Goal: Transaction & Acquisition: Purchase product/service

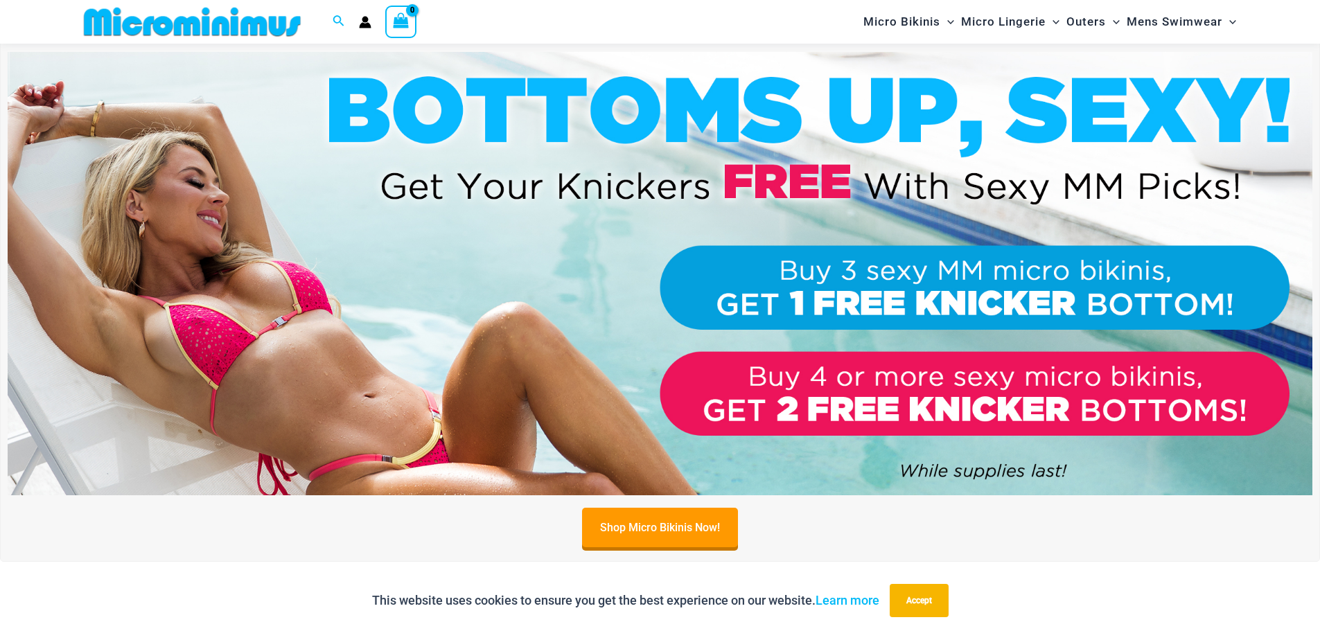
scroll to position [554, 0]
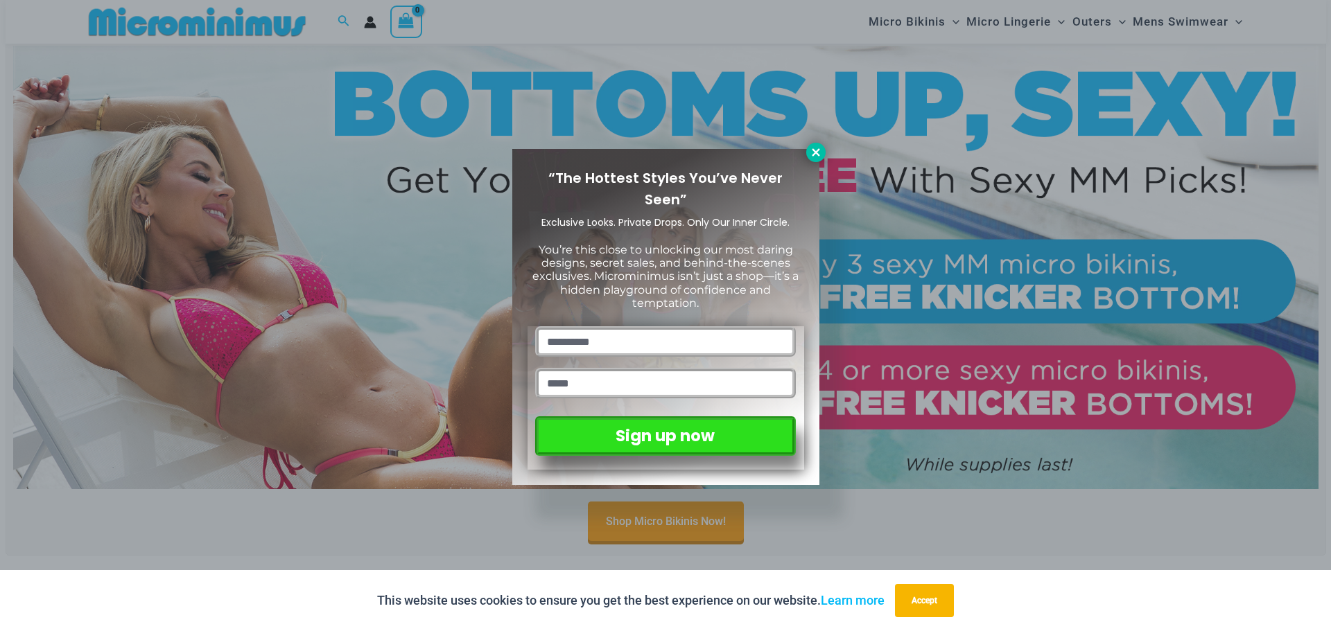
click at [816, 156] on icon at bounding box center [816, 152] width 12 height 12
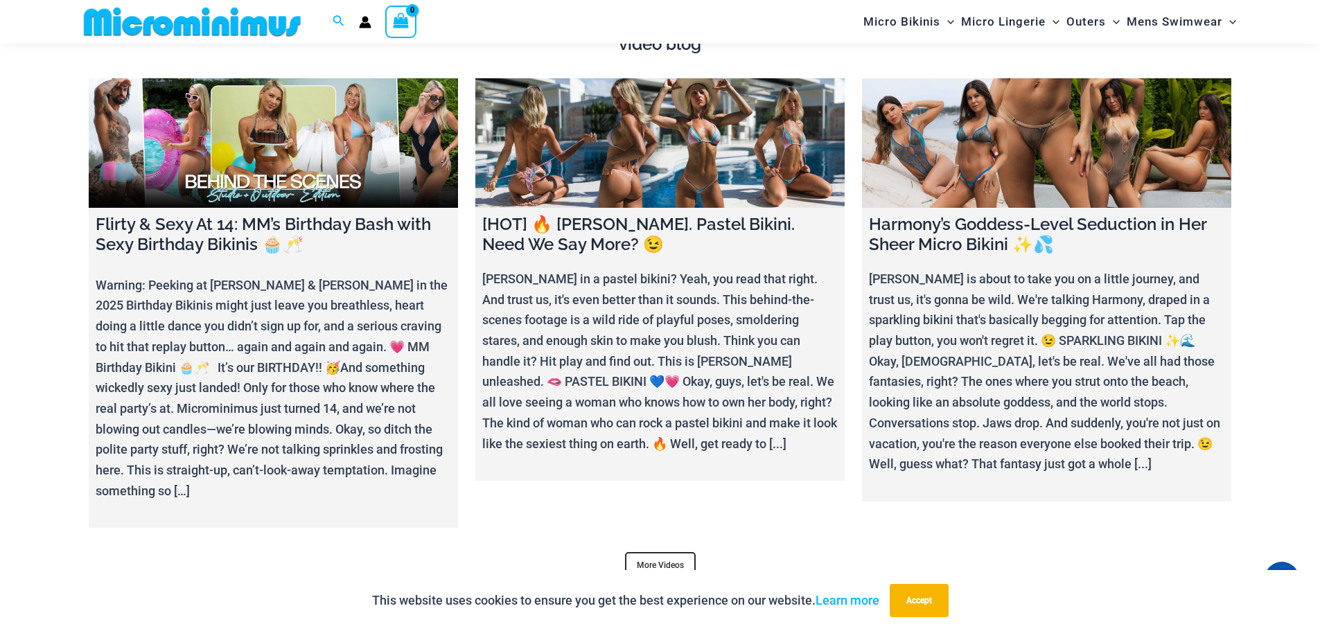
scroll to position [5406, 0]
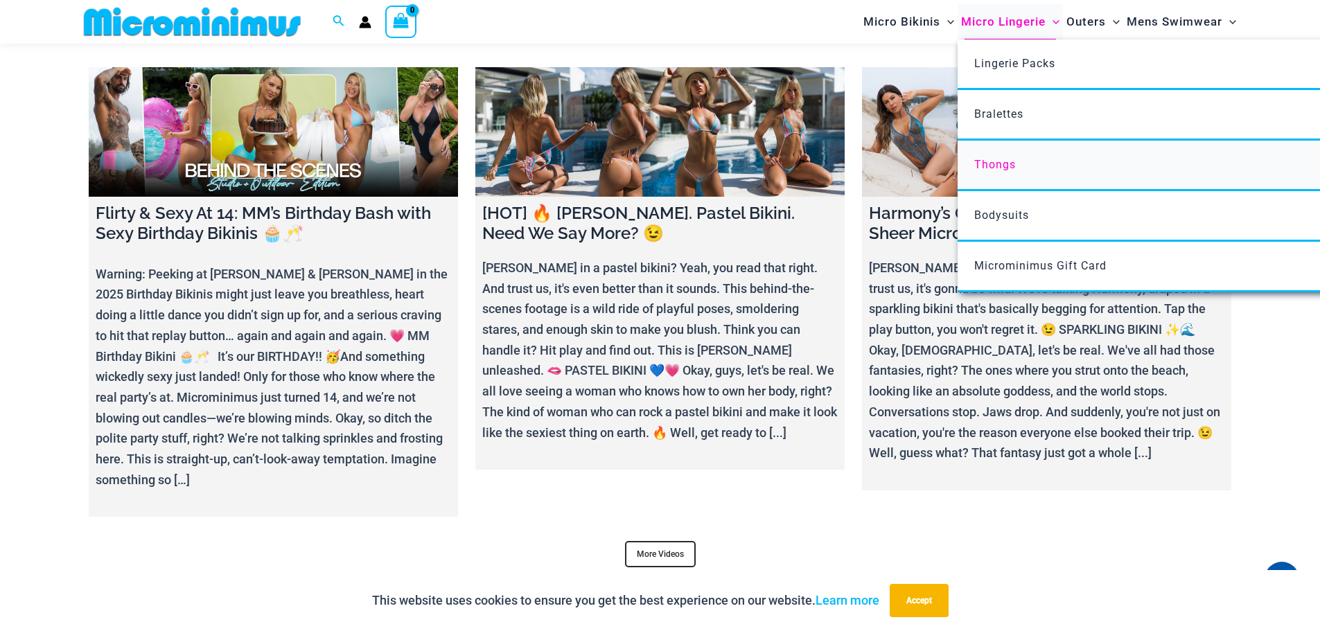
click at [992, 164] on span "Thongs" at bounding box center [995, 164] width 42 height 13
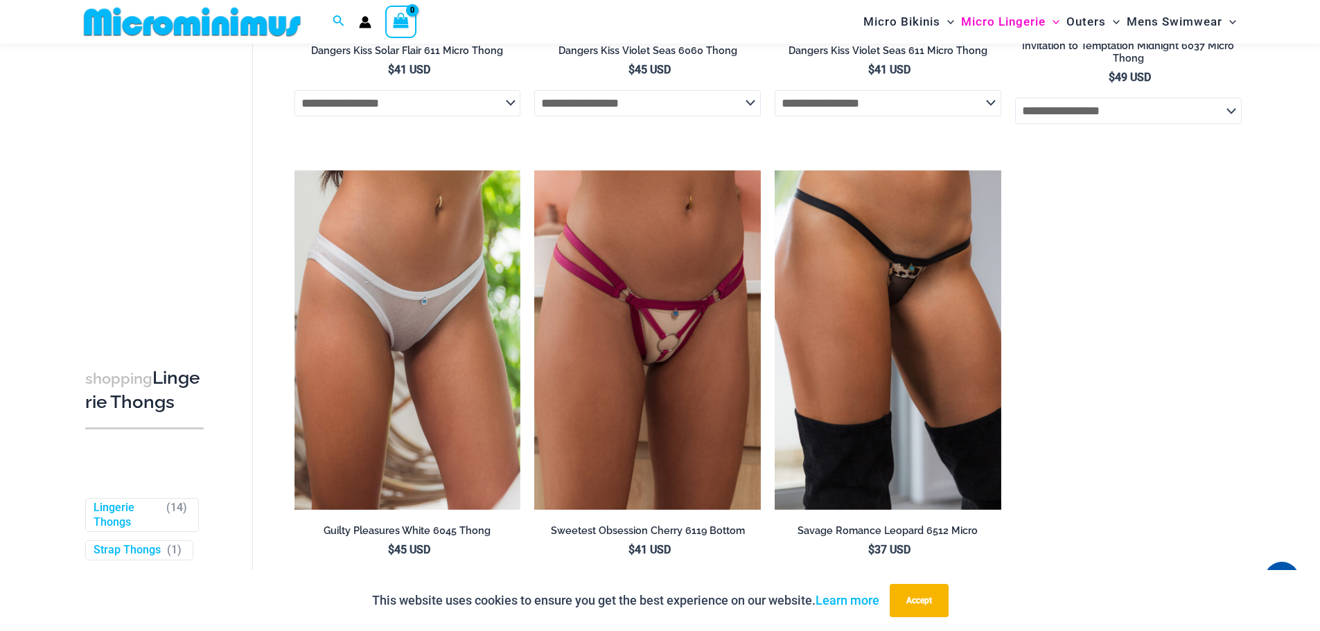
scroll to position [1414, 0]
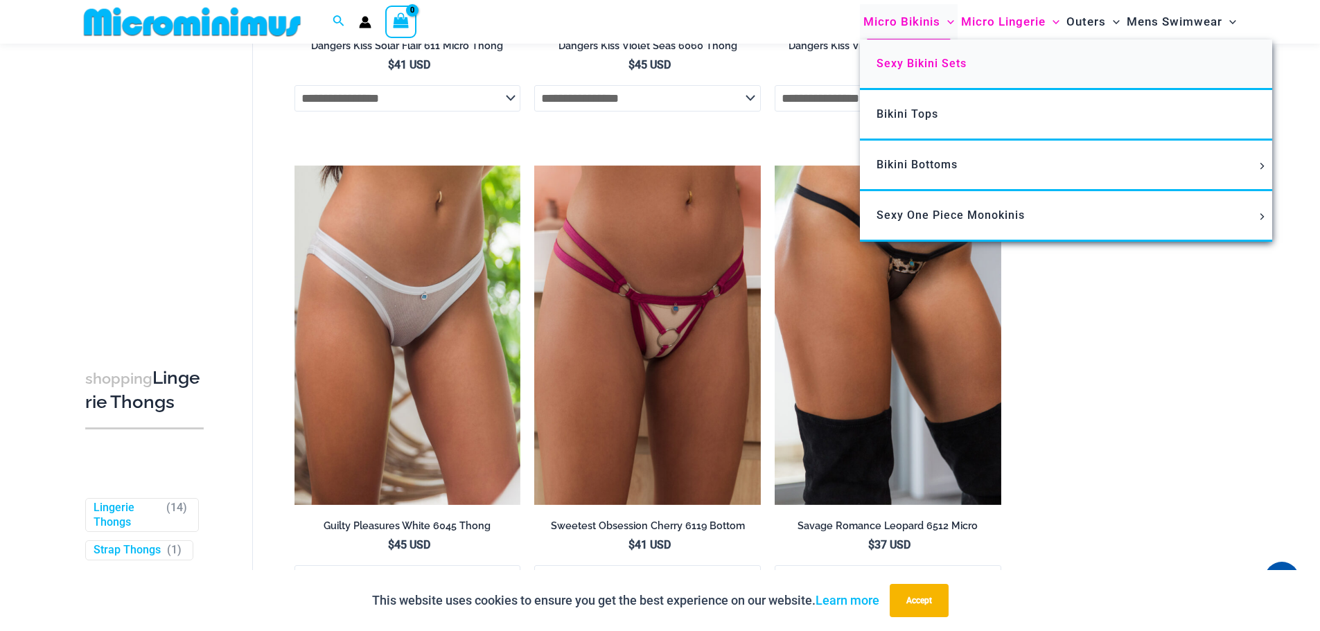
click at [916, 70] on link "Sexy Bikini Sets" at bounding box center [1066, 65] width 412 height 51
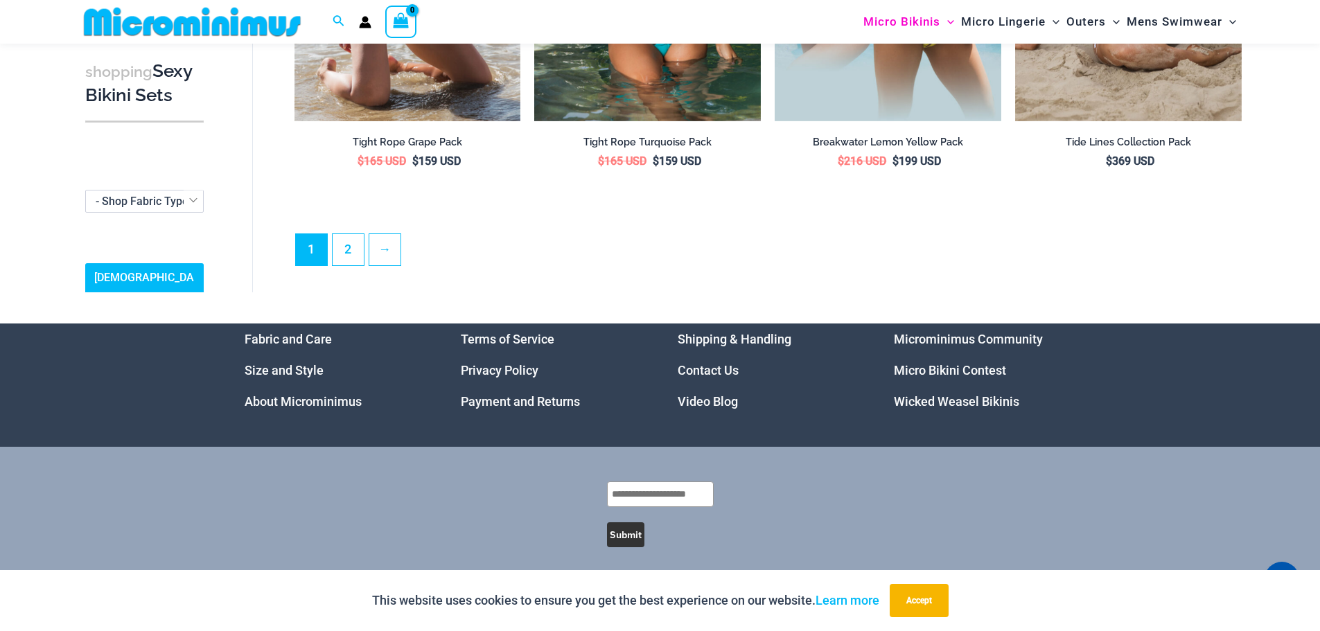
scroll to position [3451, 0]
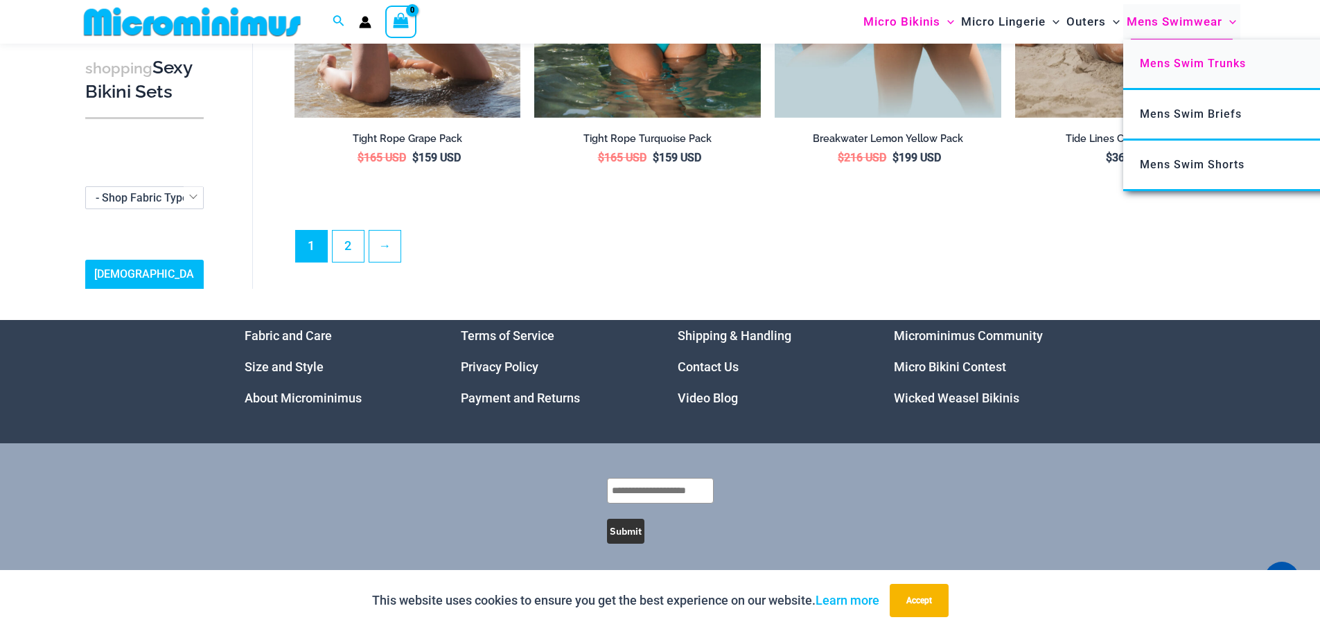
click at [1187, 62] on span "Mens Swim Trunks" at bounding box center [1193, 63] width 106 height 13
